Goal: Check status: Check status

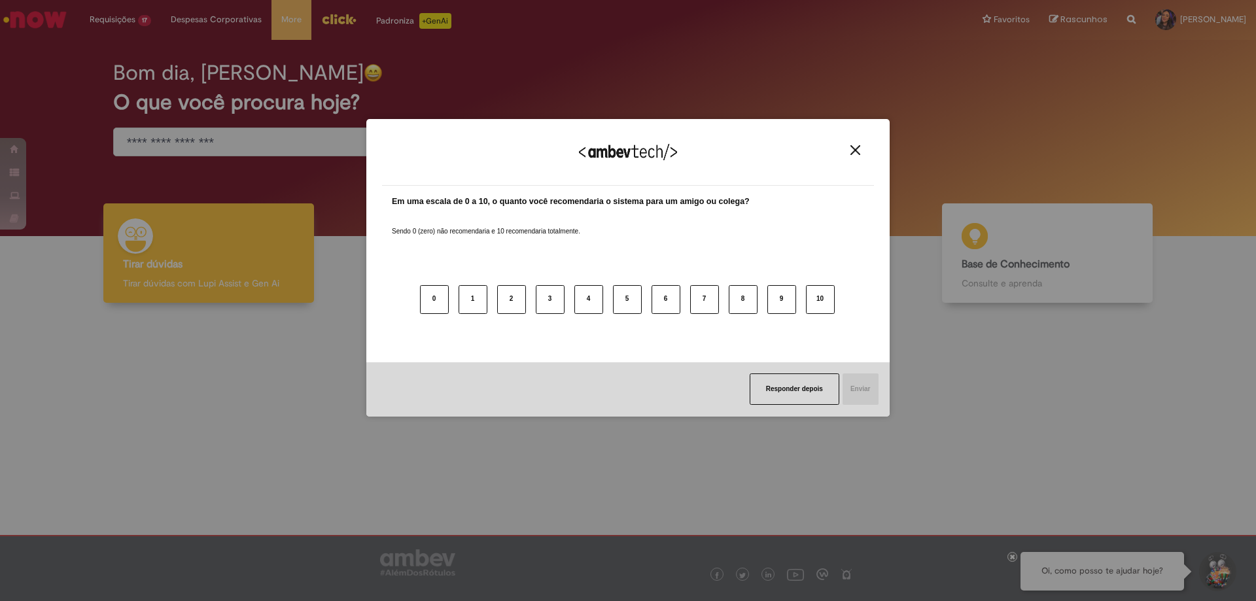
click at [855, 154] on img "Close" at bounding box center [855, 150] width 10 height 10
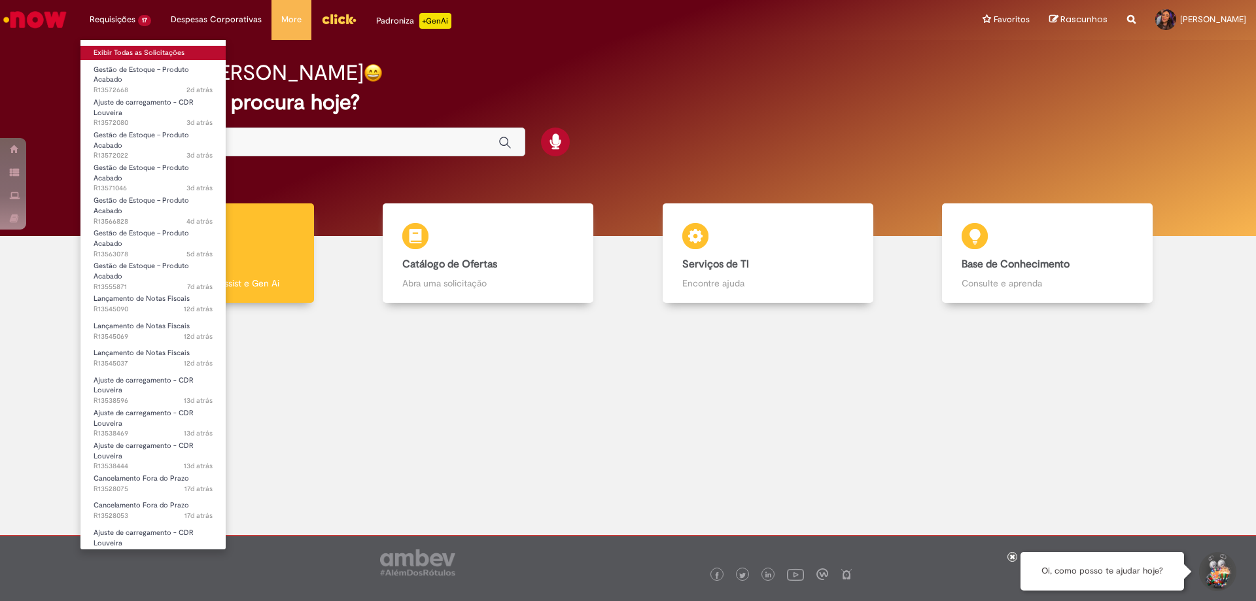
click at [145, 50] on link "Exibir Todas as Solicitações" at bounding box center [152, 53] width 145 height 14
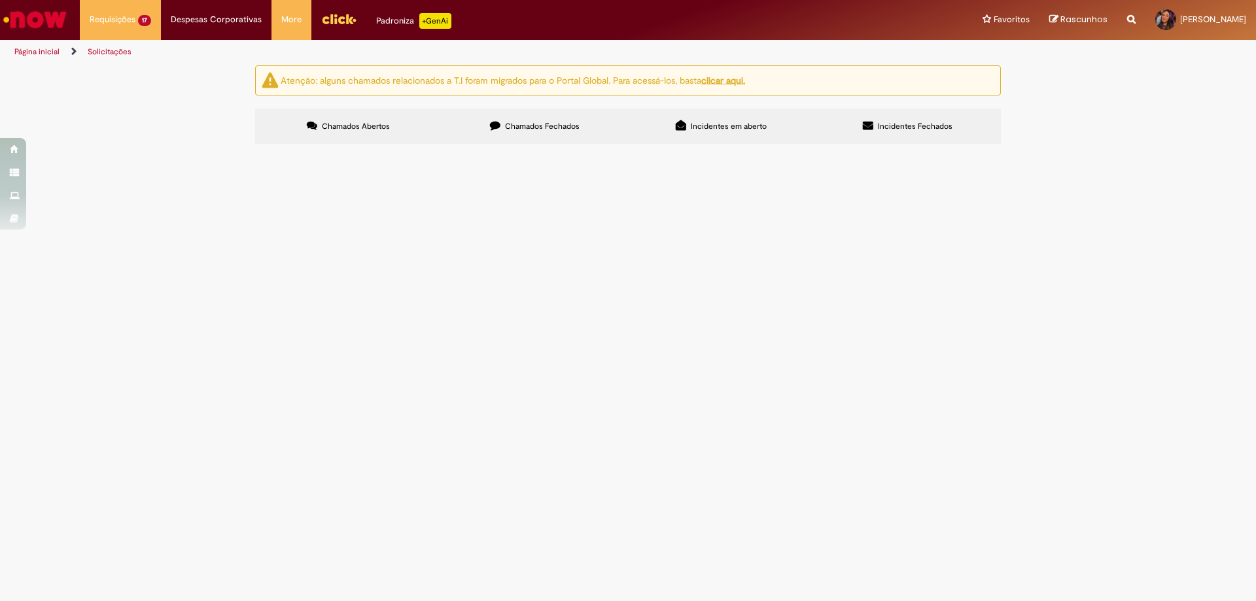
click at [549, 130] on span "Chamados Fechados" at bounding box center [542, 126] width 75 height 10
click at [390, 129] on label "Chamados Abertos" at bounding box center [348, 126] width 186 height 35
click at [0, 0] on span "Bom dia time, preciso que seja realizado o ajuste desses itens pfv" at bounding box center [0, 0] width 0 height 0
click at [0, 0] on td "Gestão de Estoque – Produto Acabado" at bounding box center [0, 0] width 0 height 0
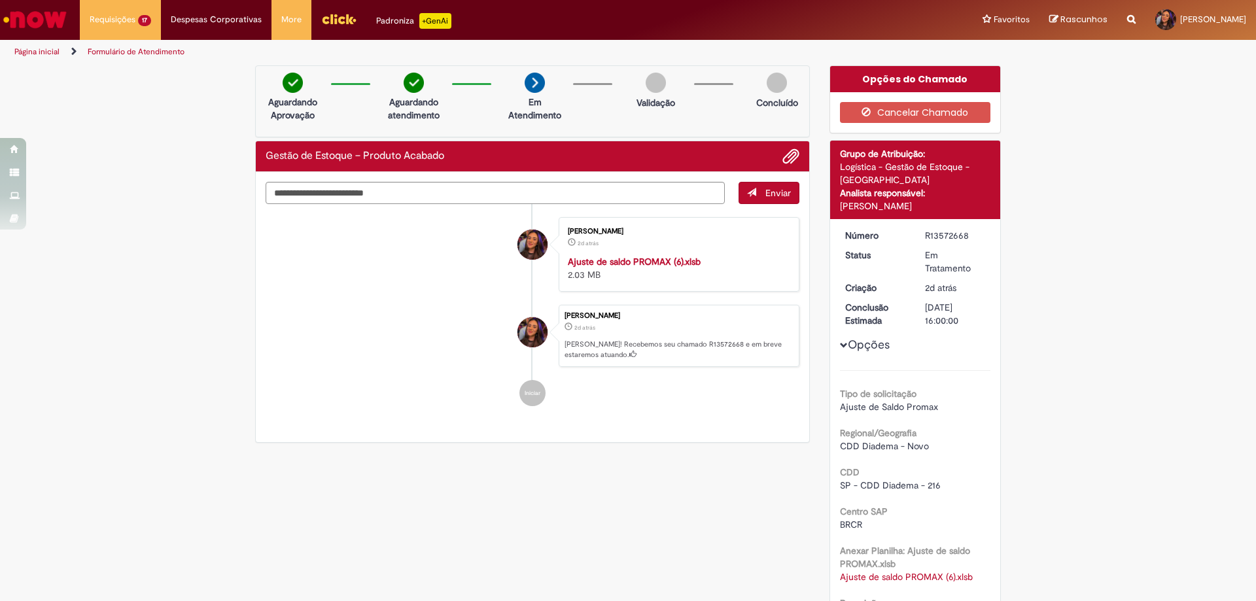
click at [928, 237] on div "R13572668" at bounding box center [955, 235] width 61 height 13
copy div "R13572668"
